Goal: Information Seeking & Learning: Learn about a topic

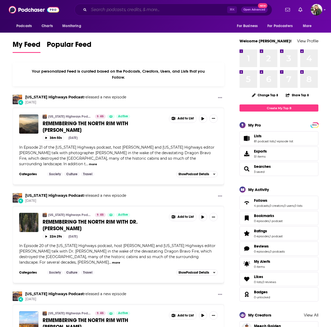
click at [101, 9] on input "Search podcasts, credits, & more..." at bounding box center [158, 10] width 138 height 8
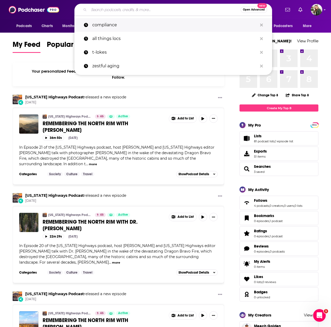
click at [121, 24] on p "compliance" at bounding box center [174, 25] width 165 height 14
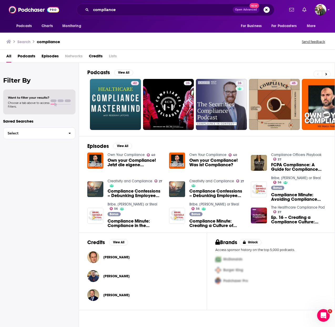
click at [23, 55] on span "Podcasts" at bounding box center [27, 57] width 18 height 11
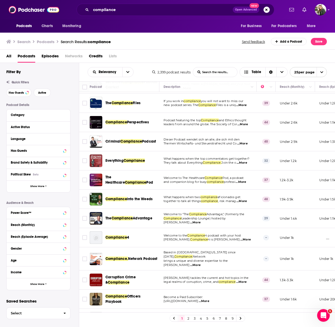
scroll to position [165, 0]
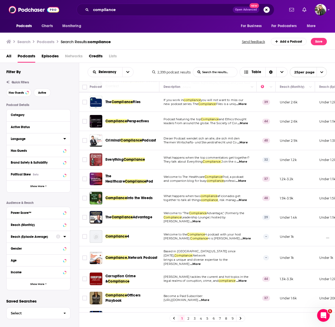
click at [25, 139] on div "Language" at bounding box center [35, 139] width 49 height 4
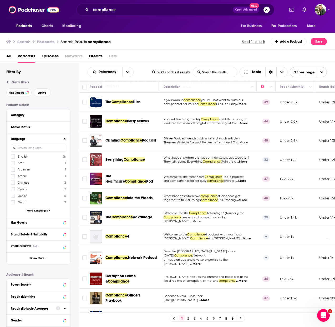
click at [20, 155] on span "English" at bounding box center [23, 156] width 11 height 4
click at [13, 158] on input "multiSelectOption-en-0" at bounding box center [13, 158] width 0 height 0
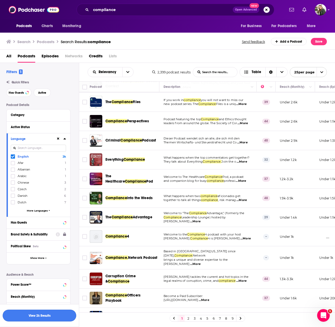
click at [32, 317] on button "View 2k Results" at bounding box center [40, 315] width 74 height 12
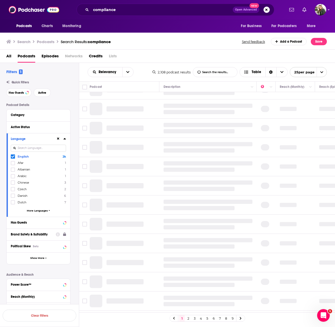
click at [65, 138] on icon at bounding box center [64, 138] width 2 height 1
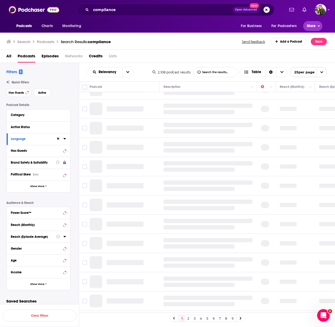
click at [309, 26] on span "More" at bounding box center [311, 25] width 9 height 7
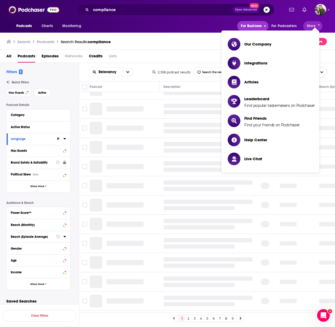
click at [249, 26] on span "For Business" at bounding box center [251, 25] width 21 height 7
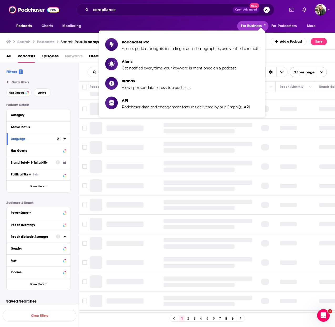
click at [249, 26] on span "For Business" at bounding box center [251, 25] width 21 height 7
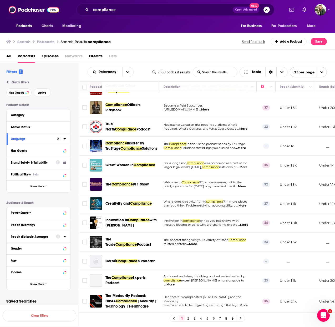
scroll to position [281, 0]
click at [189, 320] on link "2" at bounding box center [187, 318] width 5 height 6
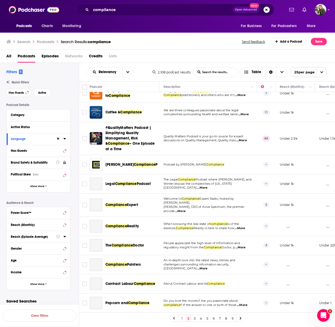
scroll to position [254, 0]
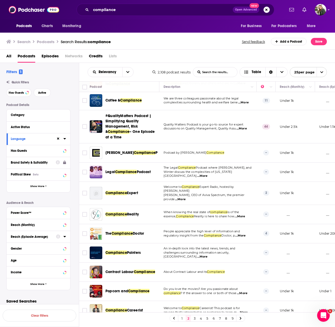
drag, startPoint x: 107, startPoint y: 113, endPoint x: 2, endPoint y: 26, distance: 135.6
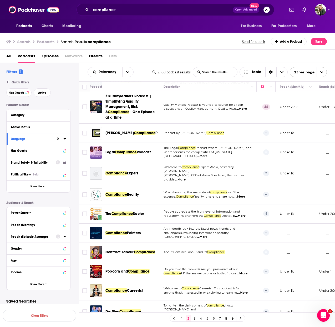
scroll to position [277, 0]
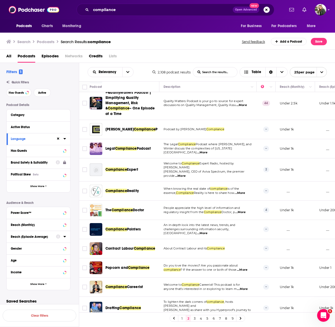
click at [194, 317] on link "3" at bounding box center [194, 318] width 5 height 6
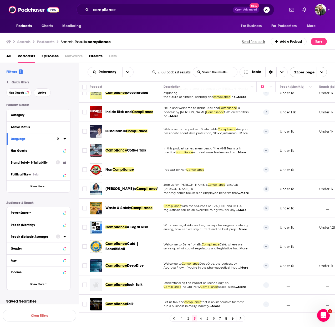
scroll to position [263, 0]
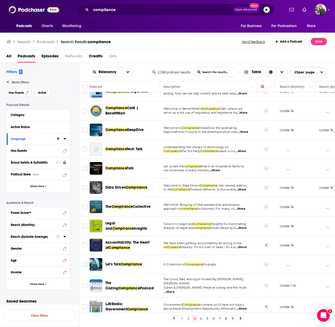
click at [200, 316] on link "4" at bounding box center [200, 318] width 5 height 6
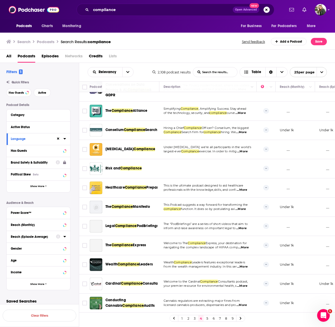
scroll to position [275, 0]
click at [207, 318] on link "5" at bounding box center [206, 318] width 5 height 6
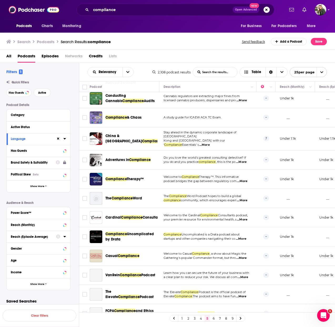
scroll to position [272, 0]
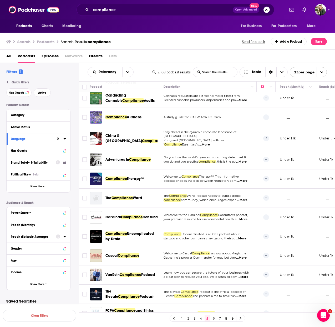
click at [212, 318] on link "6" at bounding box center [213, 318] width 5 height 6
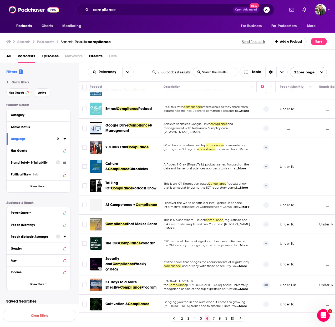
scroll to position [263, 0]
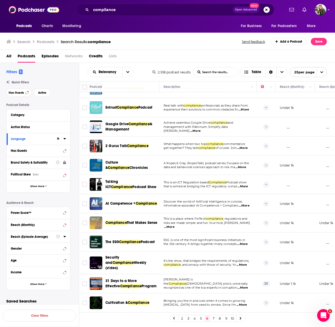
click at [212, 318] on link "7" at bounding box center [213, 318] width 5 height 6
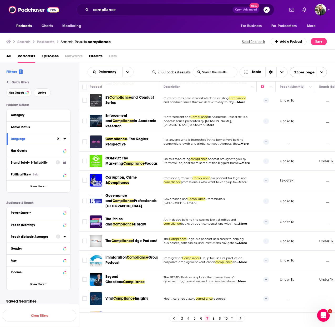
scroll to position [117, 0]
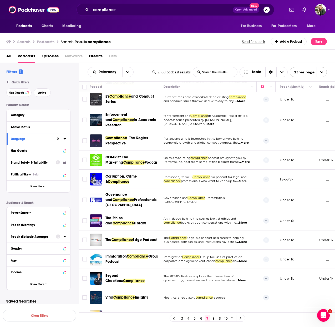
click at [246, 179] on span "...More" at bounding box center [241, 181] width 11 height 4
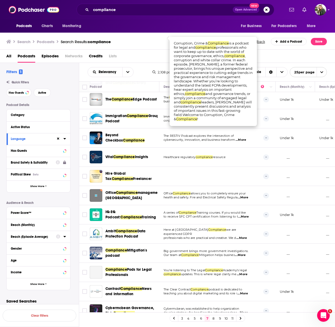
scroll to position [263, 0]
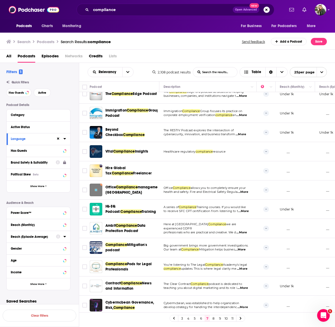
click at [213, 316] on link "8" at bounding box center [213, 318] width 5 height 6
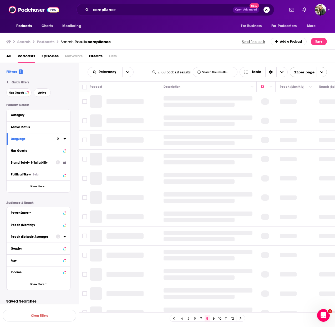
scroll to position [1, 0]
click at [112, 13] on input "compliance" at bounding box center [162, 10] width 142 height 8
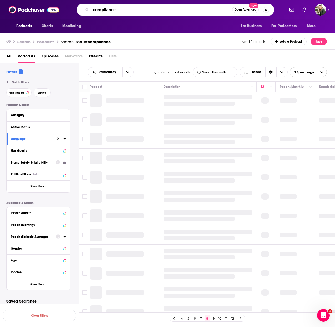
click at [112, 13] on input "compliance" at bounding box center [161, 10] width 141 height 8
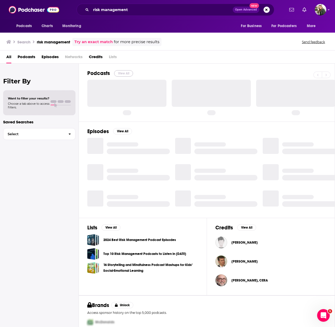
click at [121, 74] on button "View All" at bounding box center [123, 73] width 19 height 6
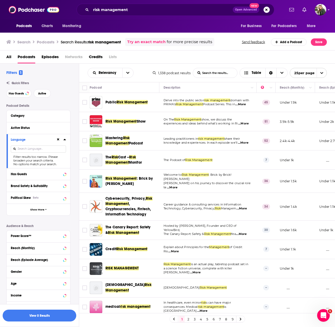
click at [230, 147] on td "Leading practitioners in risk management share their knowledge and experiences.…" at bounding box center [207, 140] width 97 height 19
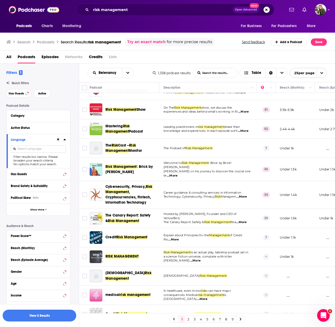
scroll to position [13, 0]
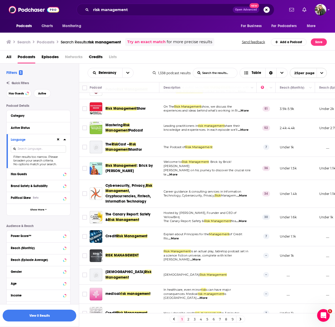
click at [177, 172] on span "...More" at bounding box center [172, 174] width 11 height 4
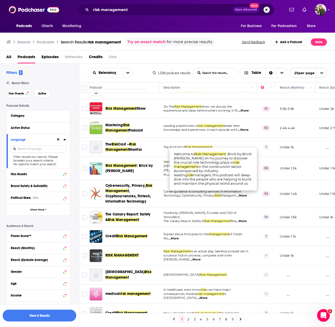
click at [240, 140] on td "The Podcast of Risk Management" at bounding box center [207, 146] width 97 height 19
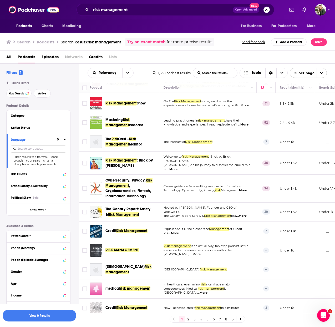
scroll to position [19, 0]
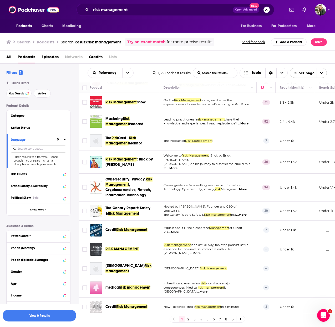
click at [242, 213] on span "...More" at bounding box center [241, 215] width 11 height 4
click at [234, 151] on td "Welcome to Risk Management : Brick by Brick! Join Jason Reichl on his journey t…" at bounding box center [207, 161] width 97 height 23
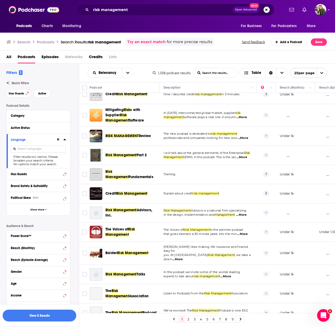
scroll to position [272, 0]
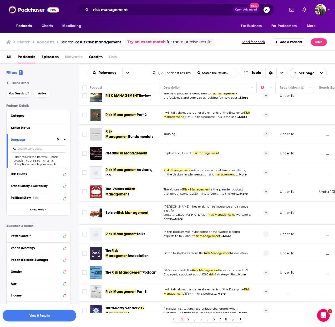
click at [187, 318] on link "2" at bounding box center [187, 319] width 5 height 6
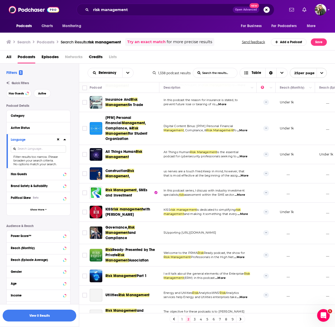
scroll to position [298, 0]
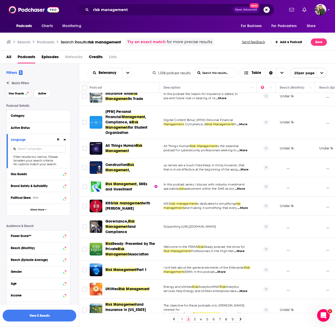
click at [194, 318] on link "3" at bounding box center [194, 319] width 5 height 6
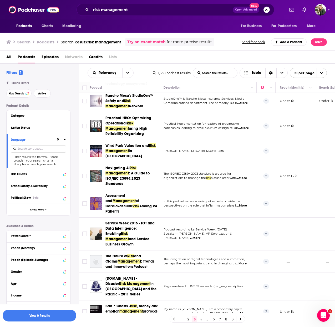
scroll to position [333, 0]
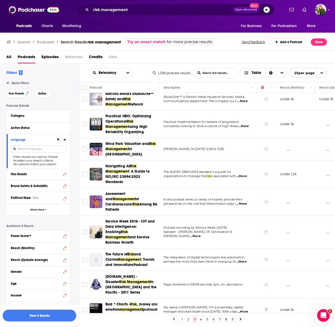
click at [201, 319] on link "4" at bounding box center [200, 319] width 5 height 6
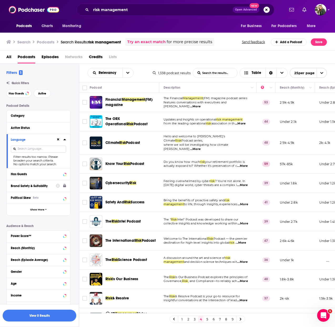
click at [244, 123] on span "...More" at bounding box center [240, 123] width 11 height 4
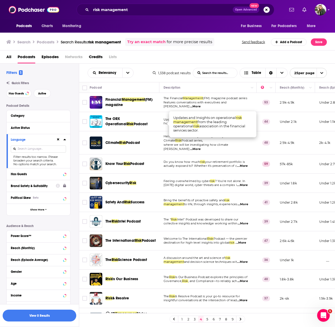
click at [200, 147] on span "...More" at bounding box center [195, 149] width 11 height 4
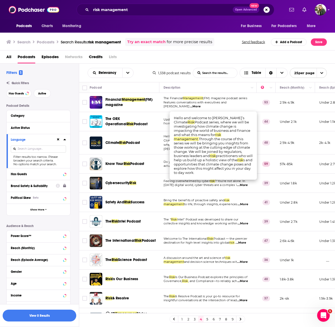
click at [231, 183] on span "today's digital world, cyber threats are a complex i" at bounding box center [199, 185] width 73 height 4
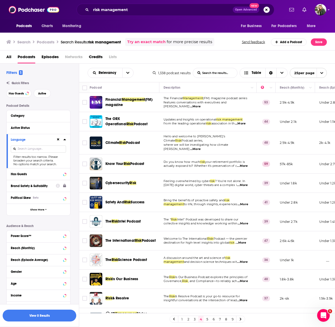
click at [245, 160] on p "Do you know how much risk your retirement portfolio is" at bounding box center [207, 162] width 89 height 4
click at [246, 164] on span "...More" at bounding box center [242, 166] width 11 height 4
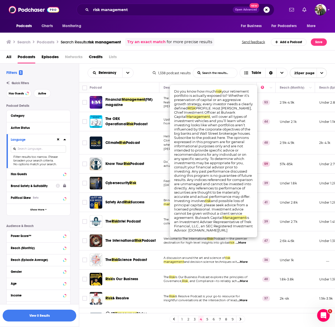
click at [157, 161] on div "Know Your Risk Podcast" at bounding box center [132, 163] width 55 height 5
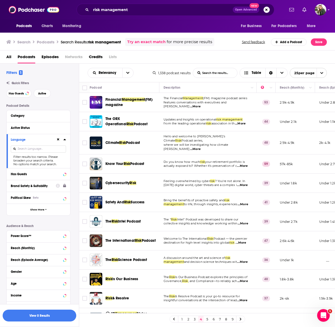
click at [246, 202] on span "...More" at bounding box center [242, 204] width 11 height 4
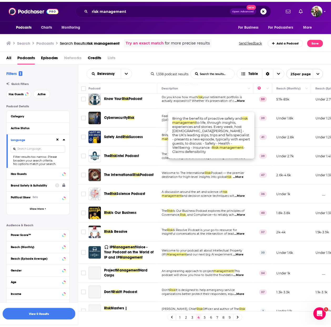
scroll to position [69, 0]
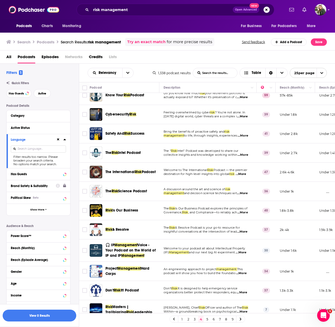
click at [228, 105] on td "Feeling overwhelmed by cyber risk ? You're not alone. In today's digital world,…" at bounding box center [207, 114] width 97 height 19
click at [129, 11] on input "risk management" at bounding box center [162, 10] width 142 height 8
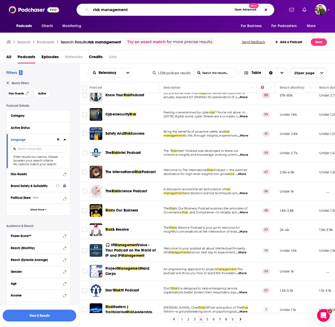
click at [129, 11] on input "risk management" at bounding box center [161, 10] width 141 height 8
click at [126, 12] on input "risk management" at bounding box center [161, 10] width 141 height 8
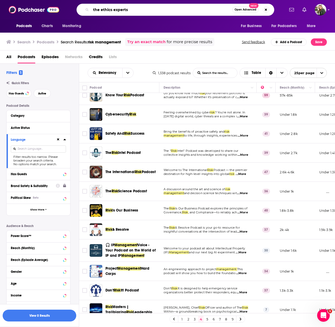
type input "the ethics experts"
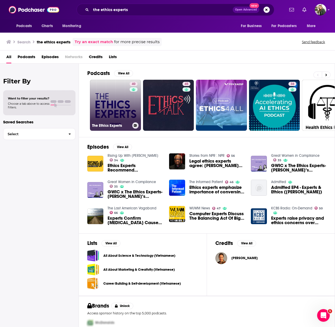
click at [106, 107] on link "40 The Ethics Experts" at bounding box center [115, 105] width 51 height 51
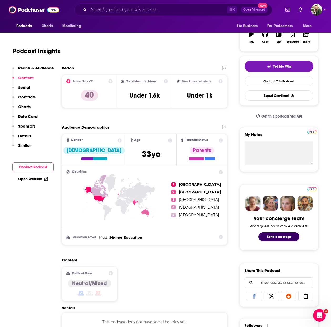
scroll to position [74, 0]
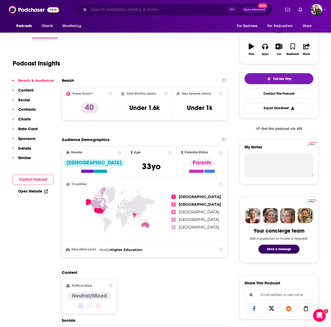
click at [106, 10] on input "Search podcasts, credits, & more..." at bounding box center [158, 10] width 138 height 8
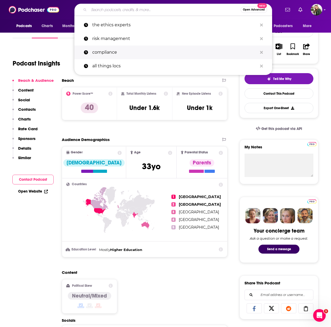
click at [112, 53] on p "compliance" at bounding box center [174, 52] width 165 height 14
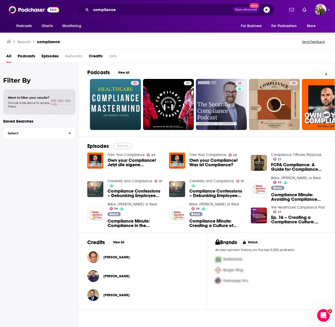
click at [127, 146] on button "View All" at bounding box center [122, 146] width 19 height 6
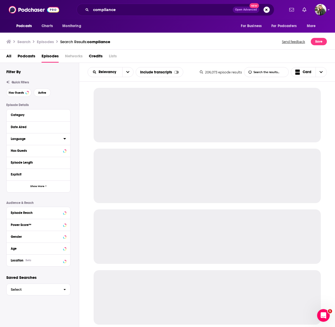
click at [34, 136] on button "Language" at bounding box center [37, 138] width 53 height 7
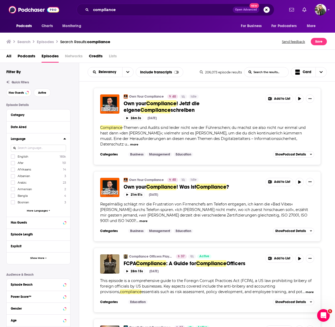
click at [38, 159] on div "English 185k Afar 151 Afrikaans 14 Albanian 3 Arabic 23 Armenian 2 Bangla 4 Bos…" at bounding box center [38, 184] width 55 height 60
click at [37, 154] on label "English 185k" at bounding box center [38, 156] width 55 height 4
click at [13, 158] on input "multiSelectOption-en-0" at bounding box center [13, 158] width 0 height 0
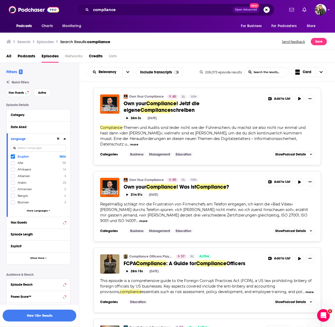
click at [40, 317] on button "View 10k+ Results" at bounding box center [40, 315] width 74 height 12
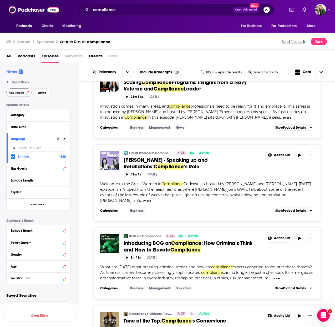
scroll to position [1691, 0]
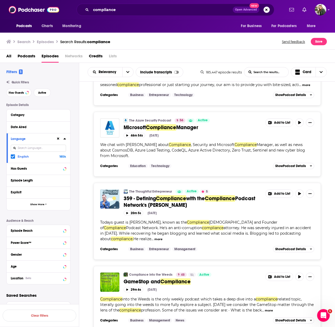
scroll to position [3575, 0]
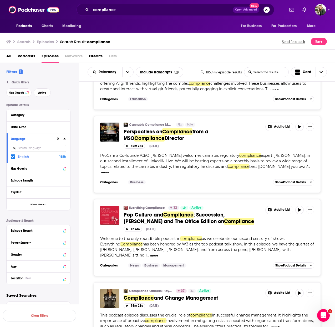
scroll to position [5439, 0]
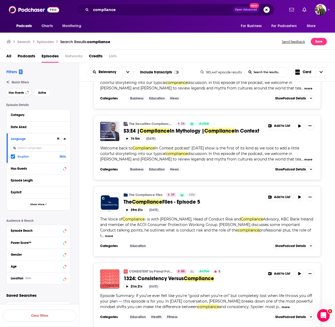
scroll to position [7258, 0]
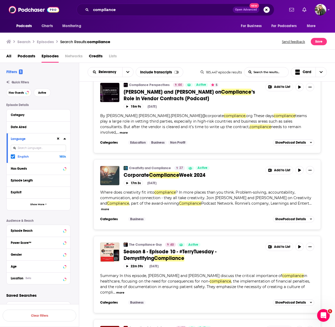
scroll to position [9051, 0]
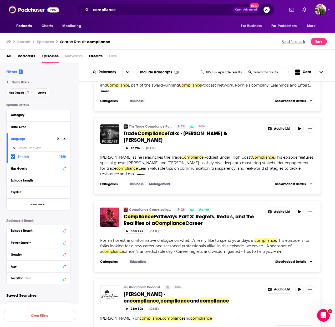
scroll to position [10669, 0]
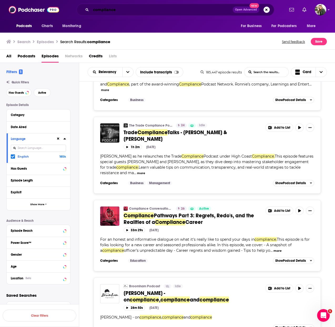
click at [124, 13] on input "compliance" at bounding box center [162, 10] width 142 height 8
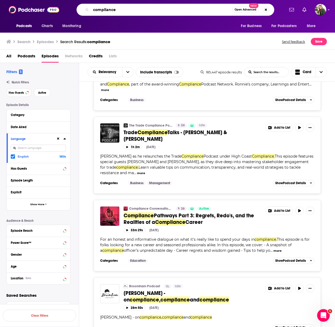
click at [124, 13] on input "compliance" at bounding box center [161, 10] width 141 height 8
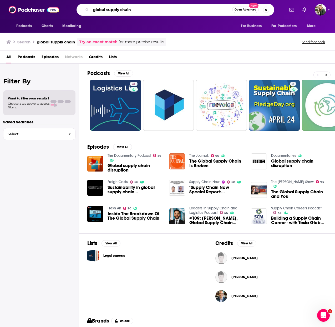
click at [116, 11] on input "global supply chain" at bounding box center [161, 10] width 141 height 8
type input "future of work"
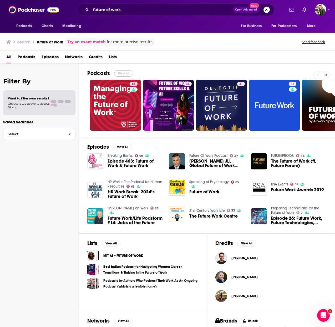
click at [125, 72] on button "View All" at bounding box center [123, 73] width 19 height 6
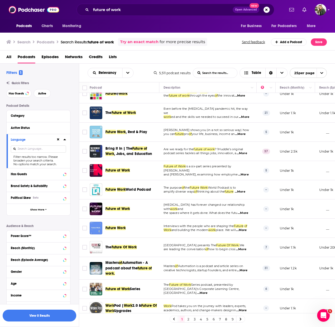
scroll to position [185, 0]
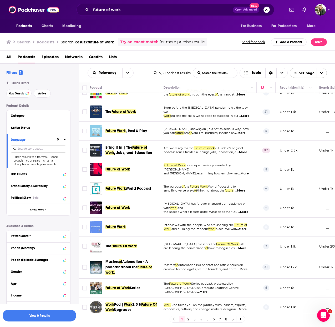
click at [241, 153] on span "...More" at bounding box center [241, 152] width 11 height 4
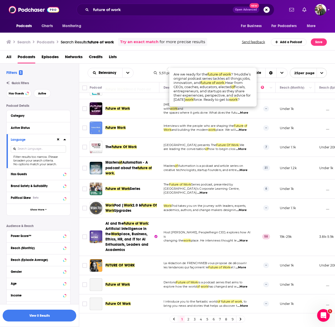
scroll to position [288, 0]
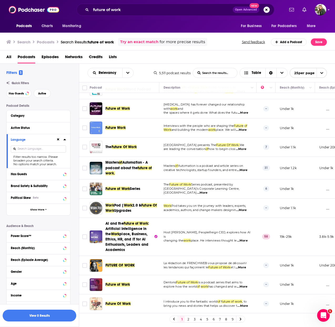
click at [188, 318] on link "2" at bounding box center [187, 319] width 5 height 6
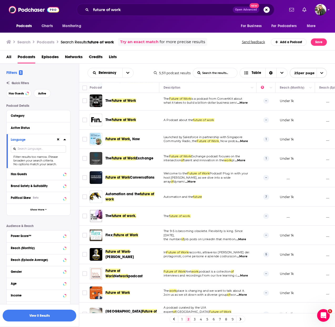
scroll to position [263, 0]
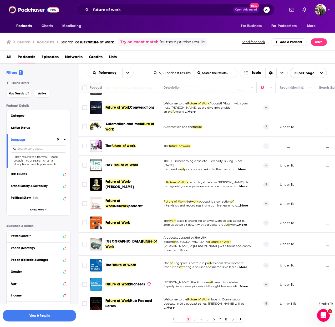
click at [194, 318] on link "3" at bounding box center [194, 319] width 5 height 6
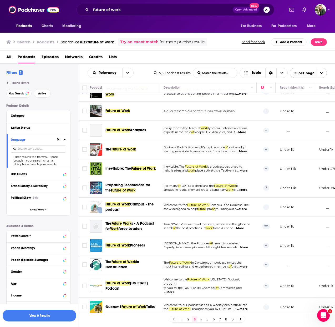
scroll to position [263, 0]
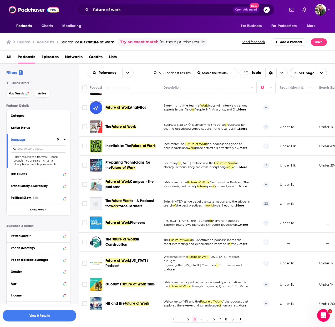
click at [201, 320] on link "4" at bounding box center [200, 319] width 5 height 6
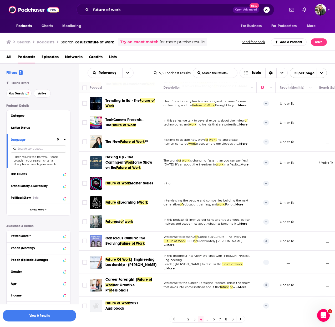
scroll to position [270, 0]
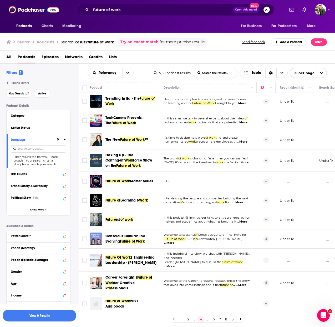
click at [207, 318] on link "5" at bounding box center [206, 319] width 5 height 6
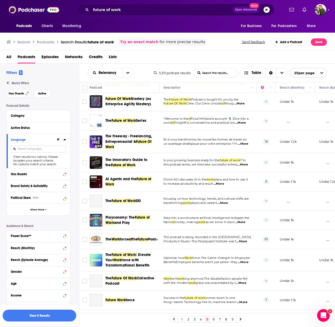
scroll to position [273, 0]
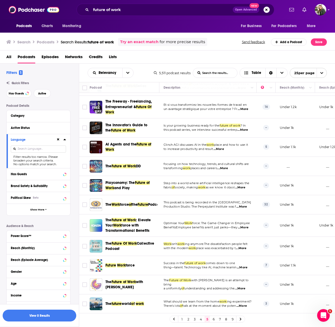
click at [214, 318] on link "6" at bounding box center [213, 319] width 5 height 6
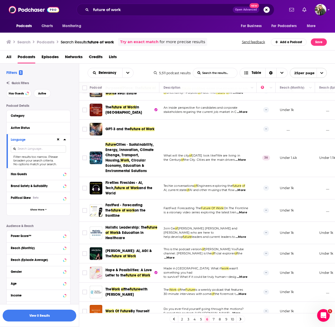
scroll to position [303, 0]
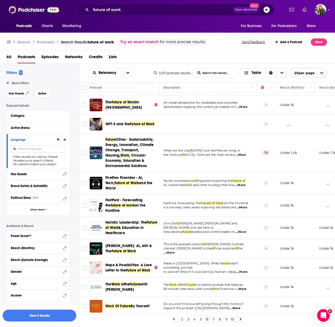
click at [240, 320] on icon at bounding box center [241, 318] width 2 height 3
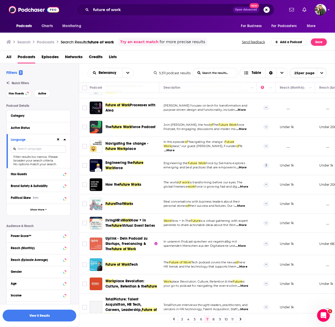
scroll to position [297, 0]
click at [241, 319] on link at bounding box center [240, 319] width 8 height 6
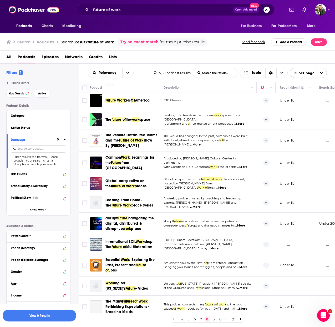
scroll to position [307, 0]
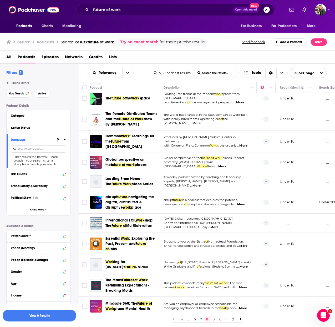
click at [239, 319] on icon at bounding box center [240, 318] width 2 height 3
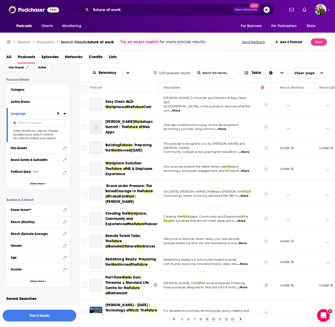
scroll to position [27, 0]
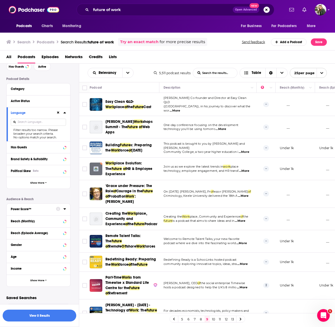
click at [42, 211] on button "Power Score™" at bounding box center [33, 208] width 45 height 7
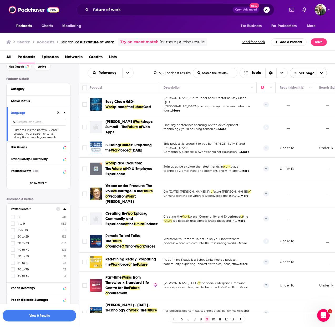
click at [39, 207] on div "Power Score™" at bounding box center [32, 209] width 42 height 4
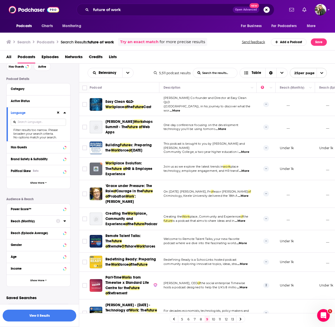
click at [39, 223] on div "Reach (Monthly)" at bounding box center [32, 221] width 42 height 4
click at [31, 231] on input "number" at bounding box center [24, 230] width 26 height 8
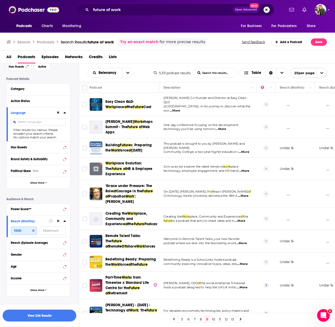
type input "1500"
click at [46, 316] on button "View 246 Results" at bounding box center [40, 315] width 74 height 12
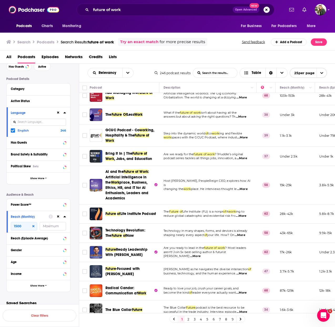
scroll to position [8, 0]
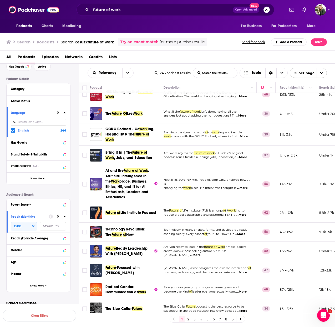
click at [241, 115] on span "...More" at bounding box center [241, 115] width 11 height 4
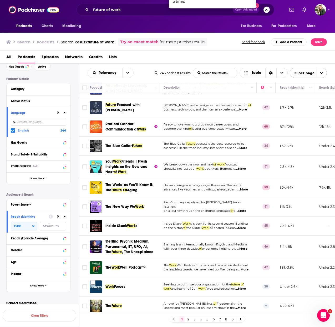
scroll to position [172, 0]
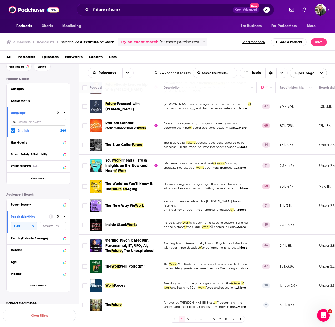
click at [243, 108] on span "...More" at bounding box center [241, 108] width 11 height 4
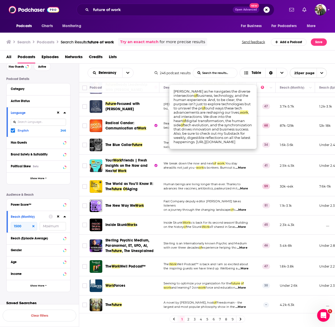
click at [242, 166] on span "...More" at bounding box center [240, 168] width 11 height 4
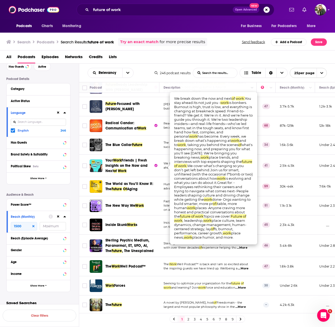
click at [167, 147] on span "successful in the trade industry. Interview episode" at bounding box center [199, 147] width 73 height 4
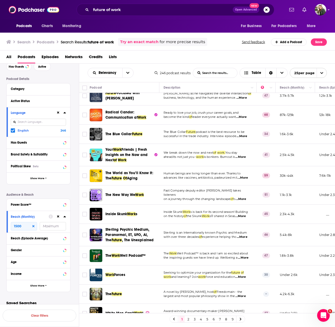
scroll to position [183, 0]
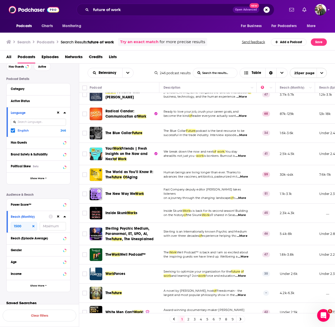
click at [246, 155] on span "...More" at bounding box center [240, 156] width 11 height 4
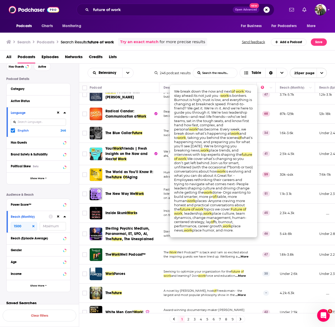
click at [147, 153] on span "Friends | Fresh Insights on the Now and Next" at bounding box center [126, 153] width 42 height 15
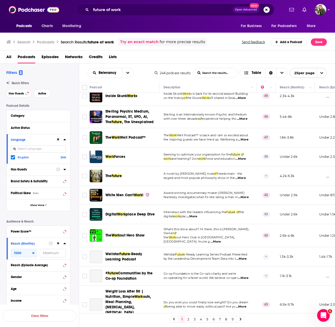
scroll to position [305, 0]
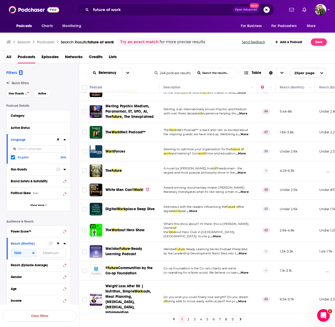
click at [187, 319] on link "2" at bounding box center [187, 319] width 5 height 6
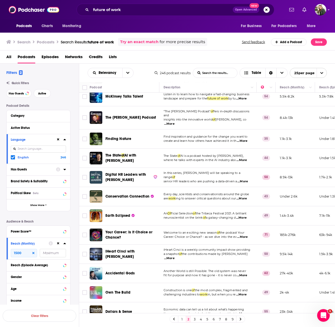
scroll to position [320, 0]
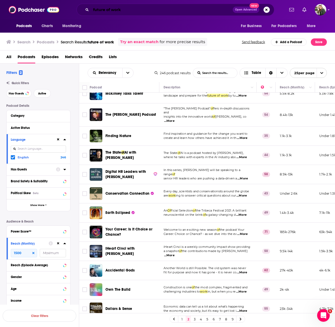
click at [109, 12] on input "future of work" at bounding box center [162, 10] width 142 height 8
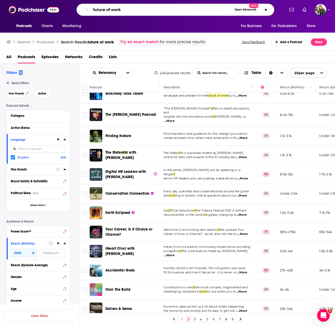
click at [109, 12] on input "future of work" at bounding box center [161, 10] width 141 height 8
type input "business innovation"
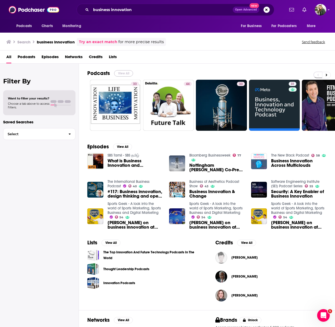
click at [125, 74] on button "View All" at bounding box center [123, 73] width 19 height 6
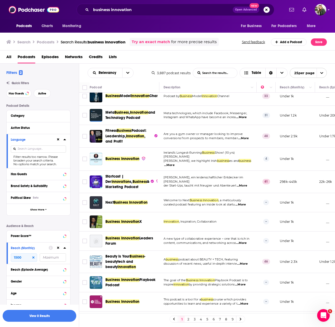
scroll to position [48, 0]
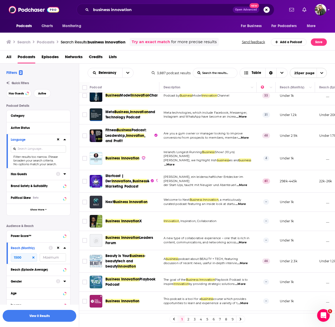
click at [35, 150] on input at bounding box center [38, 148] width 55 height 7
type input "english"
click at [61, 148] on icon at bounding box center [60, 148] width 2 height 2
click at [58, 137] on button at bounding box center [58, 139] width 4 height 4
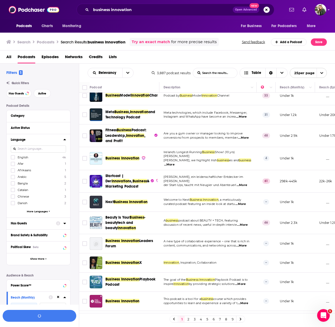
click at [24, 156] on span "English" at bounding box center [23, 157] width 11 height 4
click at [13, 159] on input "multiSelectOption-en-0" at bounding box center [13, 159] width 0 height 0
click at [38, 315] on button "View 141 Results" at bounding box center [40, 315] width 74 height 12
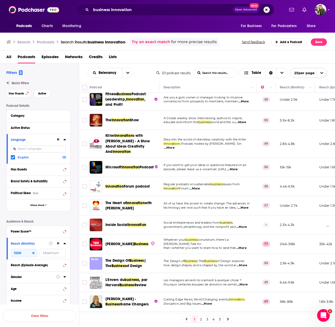
scroll to position [13, 0]
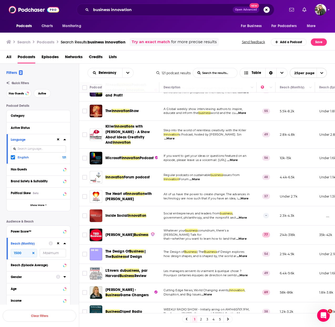
click at [174, 136] on span "...More" at bounding box center [169, 138] width 11 height 4
click at [201, 225] on td "Whatever your business conundrum, there’s a [PERSON_NAME] Talk for that—whether…" at bounding box center [207, 234] width 97 height 19
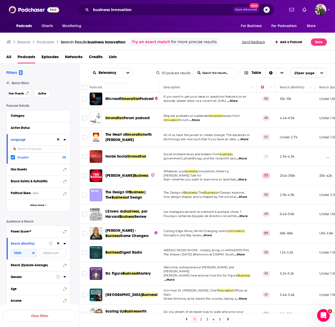
scroll to position [74, 0]
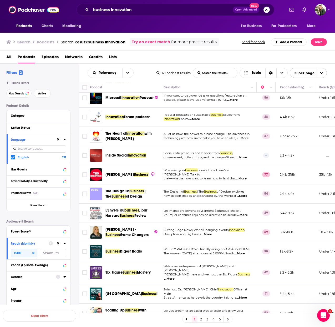
click at [245, 157] on span "...More" at bounding box center [241, 157] width 11 height 4
click at [246, 142] on td "All of us have the power to create change. The advances in technology are now s…" at bounding box center [207, 136] width 97 height 19
click at [245, 139] on span "...More" at bounding box center [243, 138] width 11 height 4
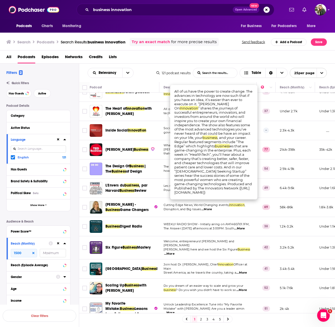
scroll to position [96, 0]
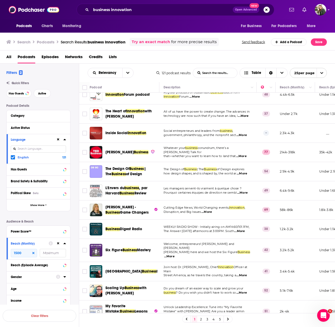
click at [200, 224] on td "WEEKLY RADIO SHOW - Initially airing on AM1460/101.1FM, The Answer [DATE] after…" at bounding box center [207, 228] width 97 height 19
click at [212, 211] on span "...More" at bounding box center [206, 212] width 11 height 4
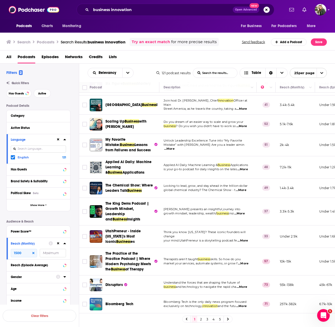
scroll to position [298, 0]
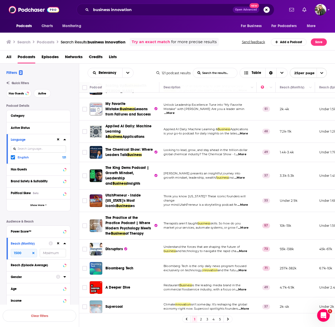
click at [246, 249] on span "...More" at bounding box center [241, 251] width 11 height 4
click at [161, 243] on td "Understand the forces that are shaping the future of business and technology to…" at bounding box center [207, 248] width 97 height 19
click at [226, 319] on link at bounding box center [228, 319] width 8 height 6
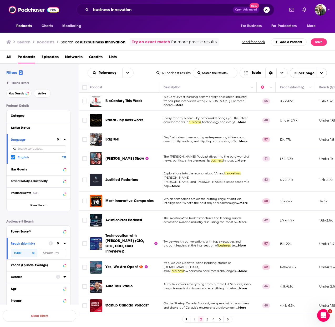
scroll to position [2, 0]
